Goal: Information Seeking & Learning: Find specific page/section

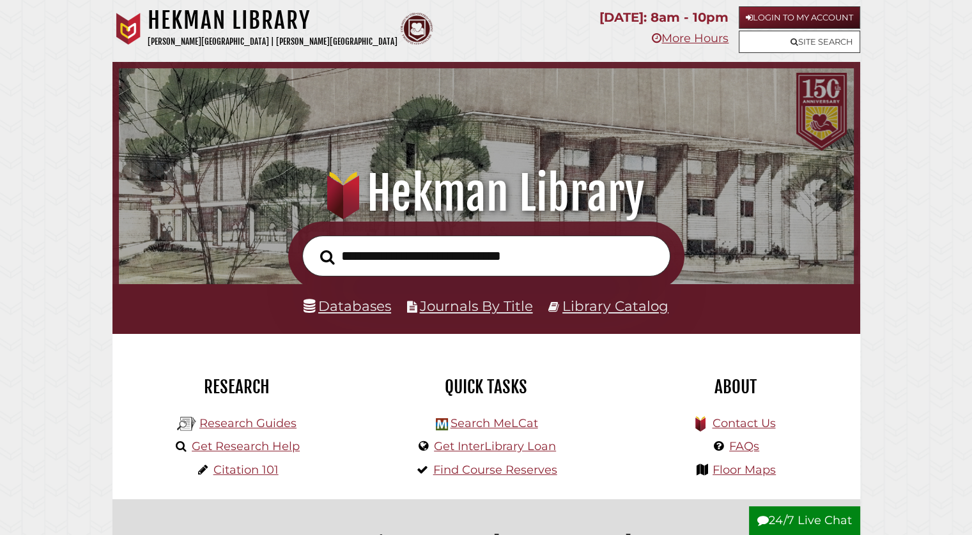
scroll to position [119, 0]
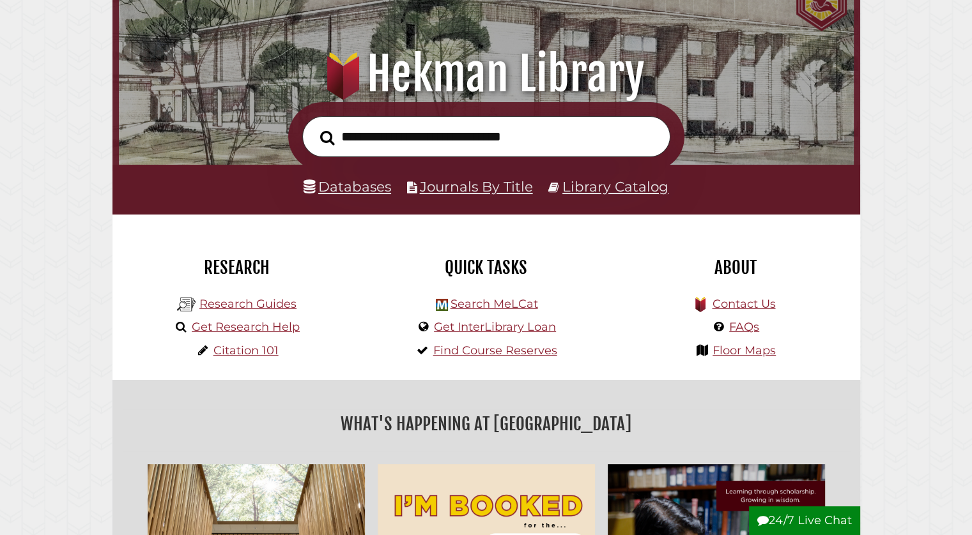
click at [396, 151] on input "text" at bounding box center [486, 137] width 368 height 42
click at [347, 138] on input "text" at bounding box center [486, 137] width 368 height 42
click at [226, 231] on div "Research Research Guides Get Research Help Citation 101" at bounding box center [236, 297] width 249 height 165
click at [463, 190] on link "Journals By Title" at bounding box center [476, 186] width 113 height 17
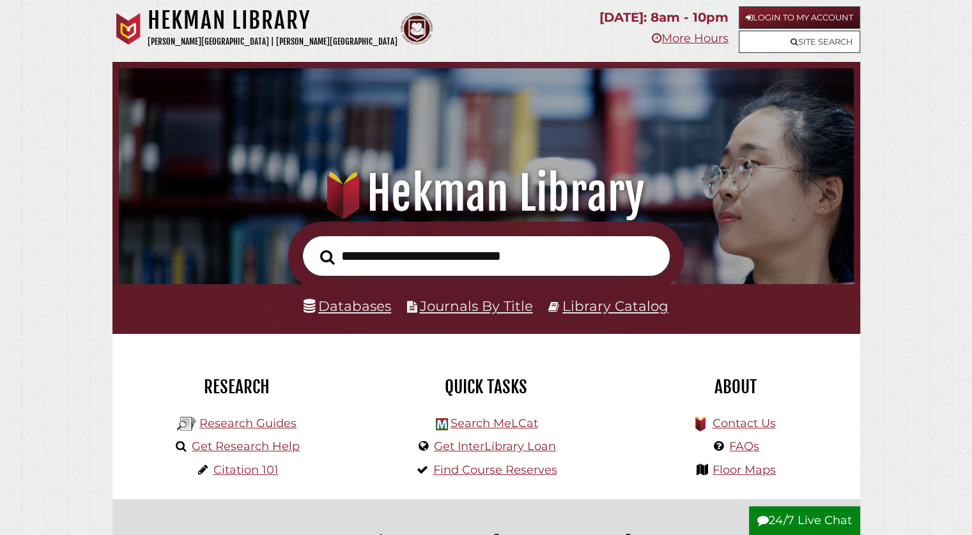
scroll to position [243, 728]
click at [339, 301] on link "Databases" at bounding box center [347, 306] width 88 height 17
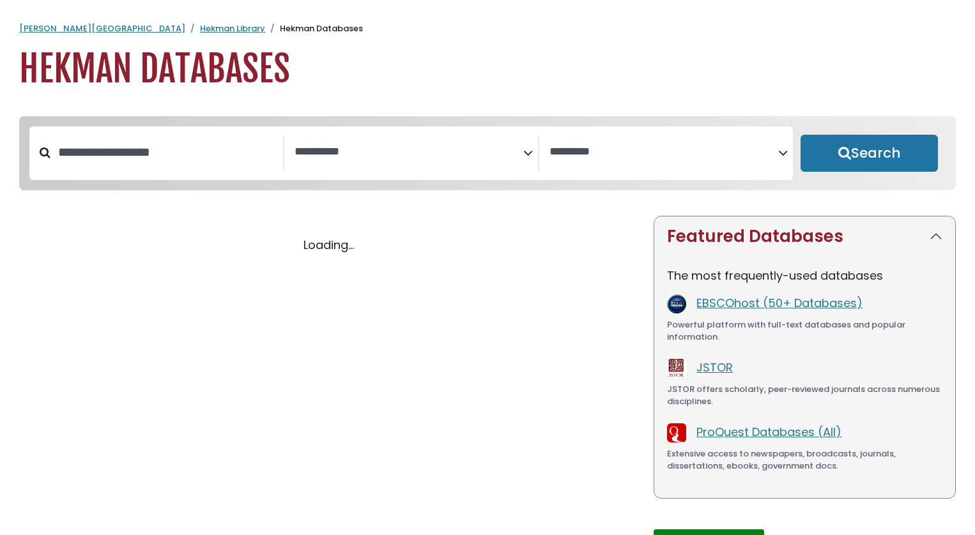
select select "Database Subject Filter"
select select "Database Vendors Filter"
select select "Database Subject Filter"
select select "Database Vendors Filter"
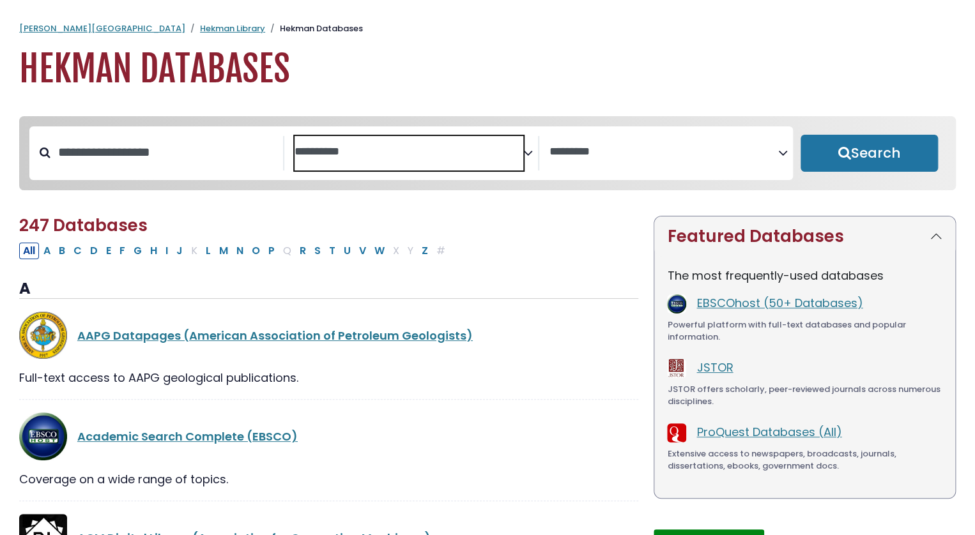
click at [382, 151] on textarea "Search" at bounding box center [409, 152] width 229 height 13
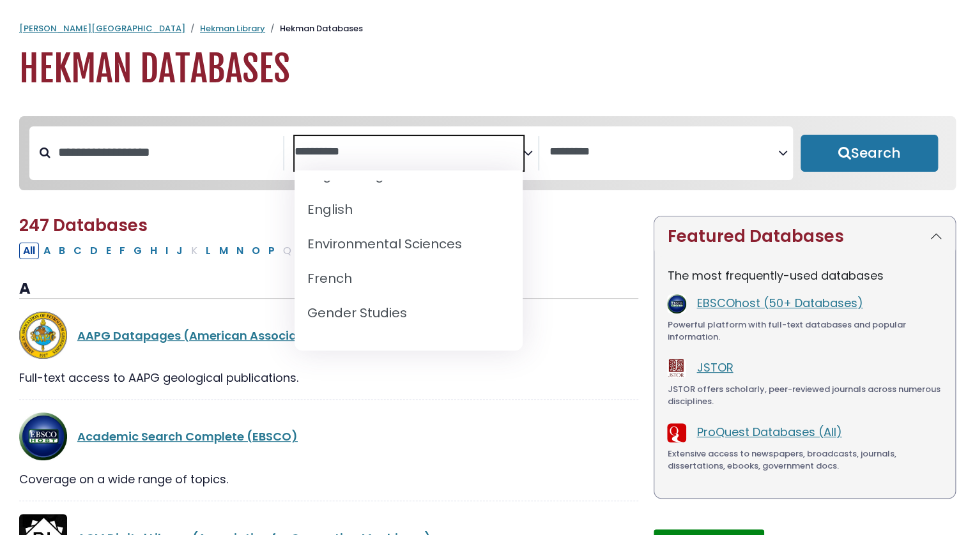
scroll to position [505, 0]
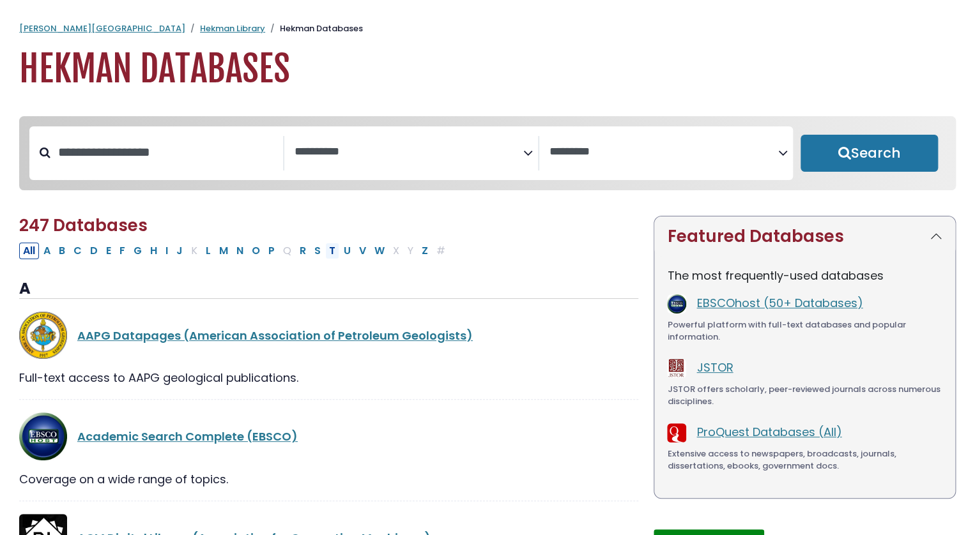
click at [325, 254] on button "T" at bounding box center [332, 251] width 14 height 17
select select "Database Subject Filter"
select select "Database Vendors Filter"
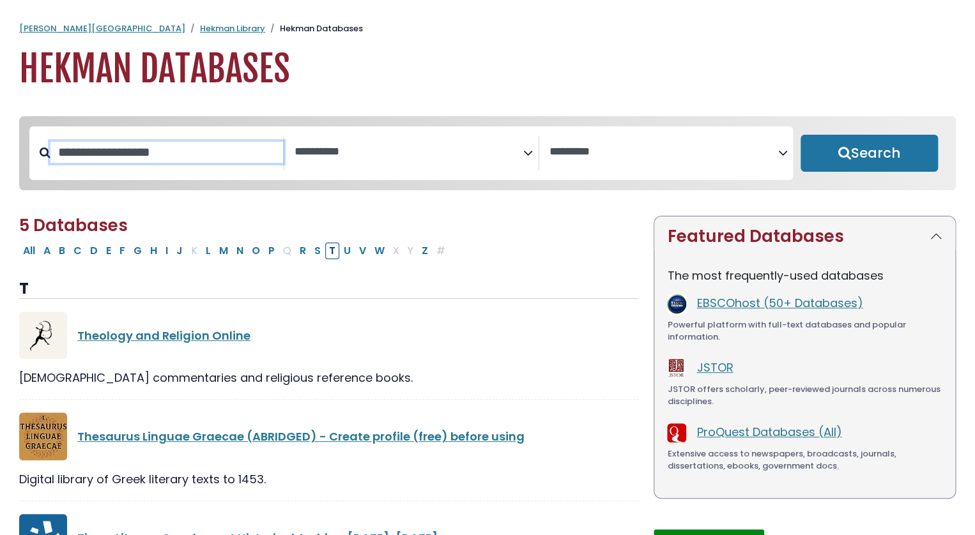
click at [178, 150] on input "Search database by title or keyword" at bounding box center [166, 152] width 233 height 21
type input "**********"
click at [801, 135] on button "Search" at bounding box center [869, 153] width 137 height 37
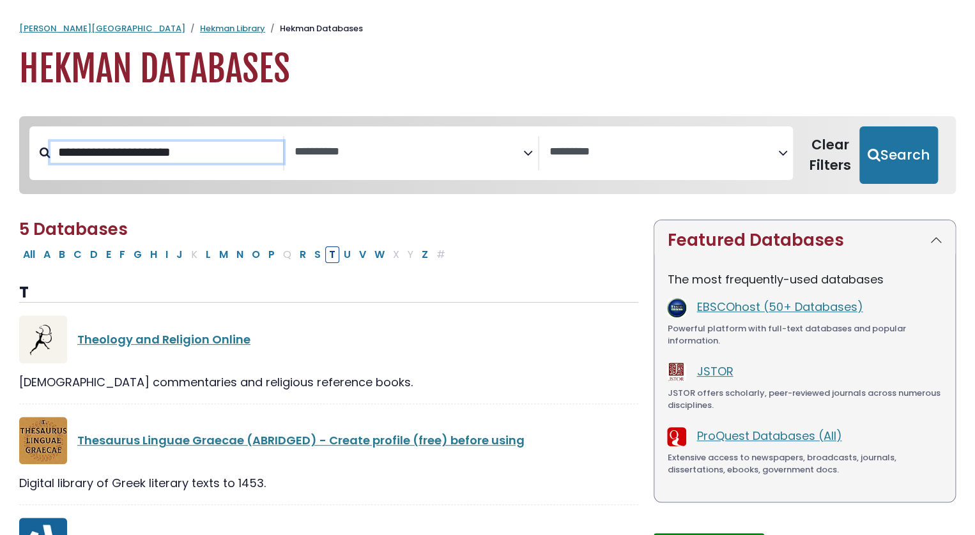
select select "Database Subject Filter"
select select "Database Vendors Filter"
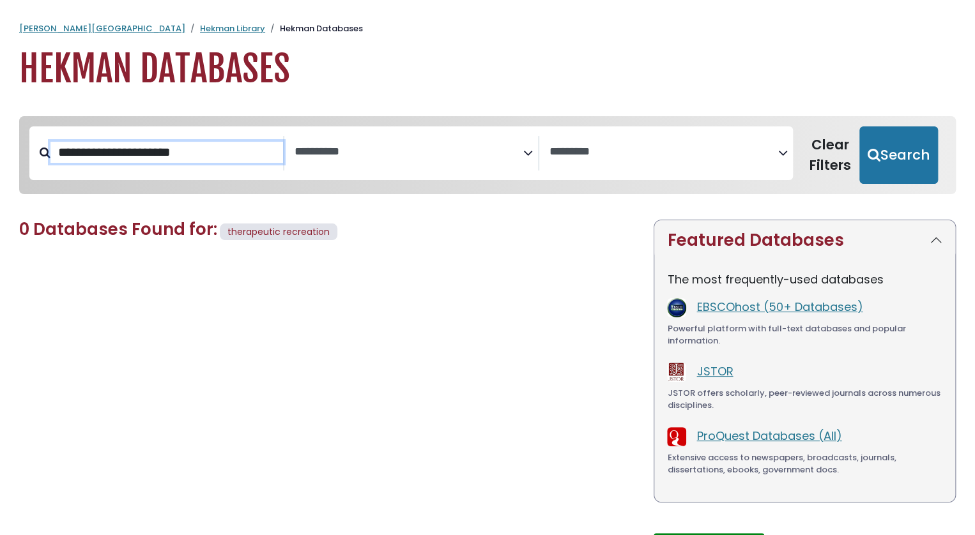
click at [215, 163] on input "**********" at bounding box center [166, 152] width 233 height 21
type input "*"
type input "**********"
click at [859, 127] on button "Search" at bounding box center [898, 156] width 79 height 58
select select "Database Subject Filter"
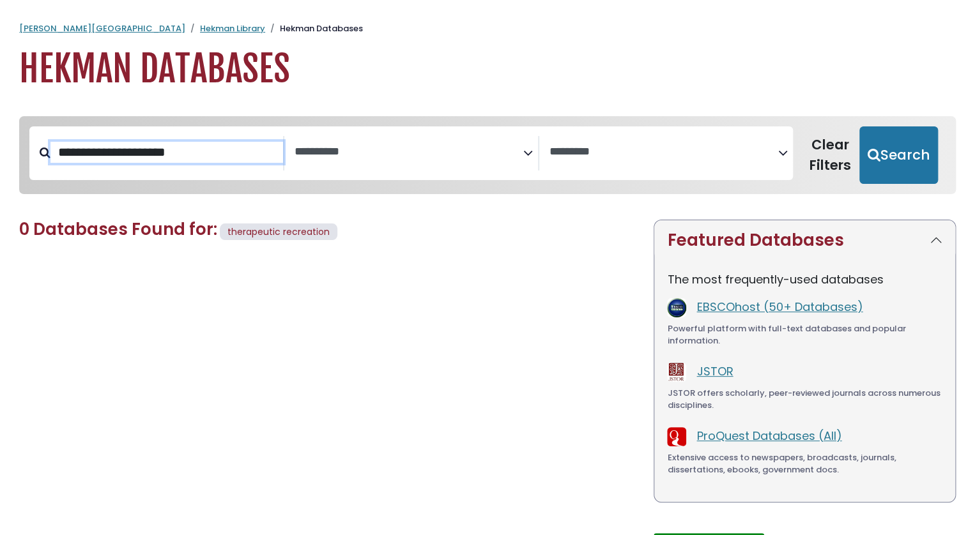
select select "Database Vendors Filter"
click at [200, 34] on link "Hekman Library" at bounding box center [232, 28] width 65 height 12
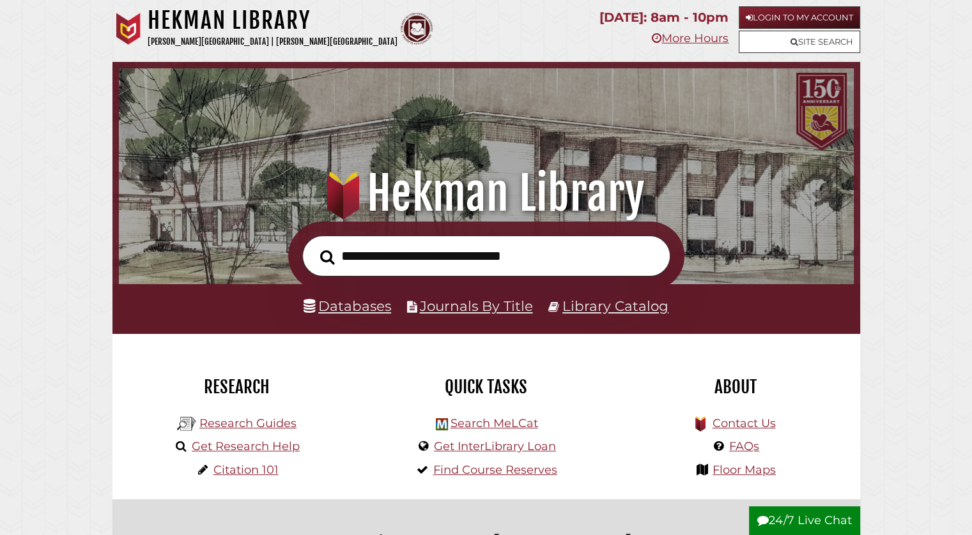
scroll to position [243, 728]
type input "**********"
click at [314, 246] on button "Search" at bounding box center [327, 257] width 27 height 22
